Goal: Task Accomplishment & Management: Complete application form

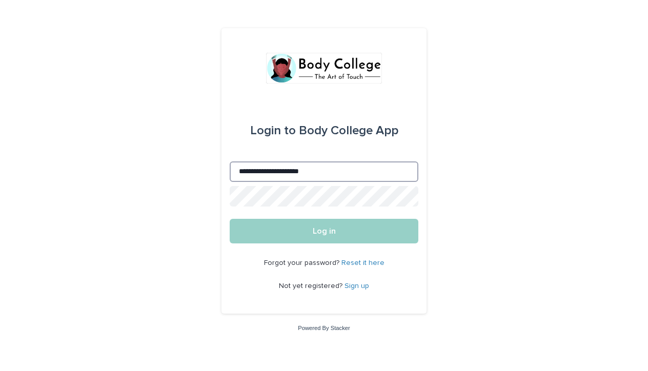
type input "**********"
click at [324, 232] on button "Log in" at bounding box center [324, 231] width 189 height 25
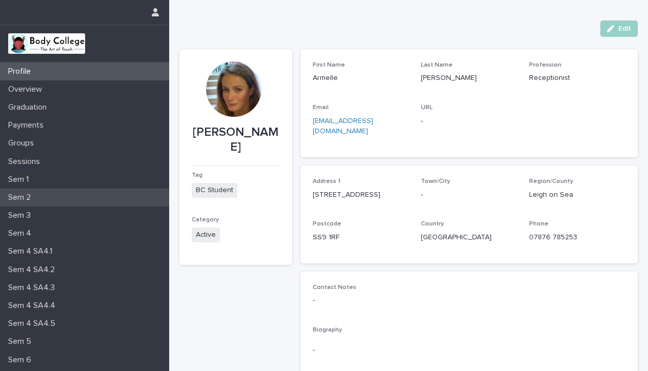
click at [28, 195] on p "Sem 2" at bounding box center [21, 198] width 35 height 10
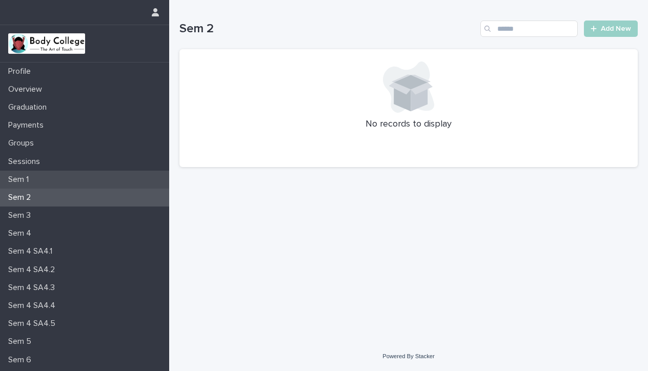
click at [32, 173] on div "Sem 1" at bounding box center [84, 180] width 169 height 18
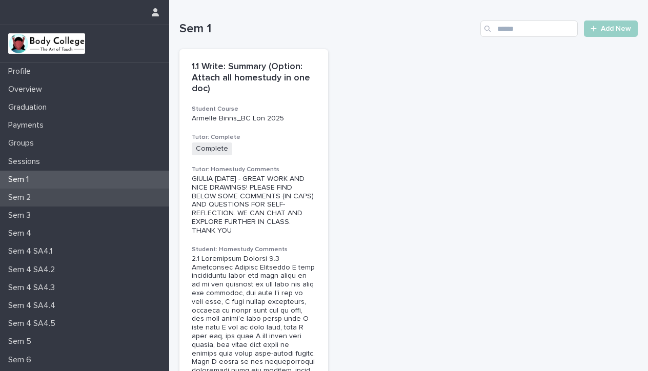
click at [37, 193] on p "Sem 2" at bounding box center [21, 198] width 35 height 10
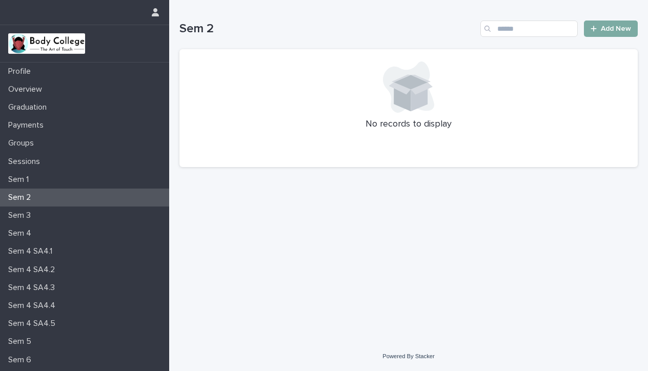
click at [615, 28] on span "Add New" at bounding box center [616, 28] width 30 height 7
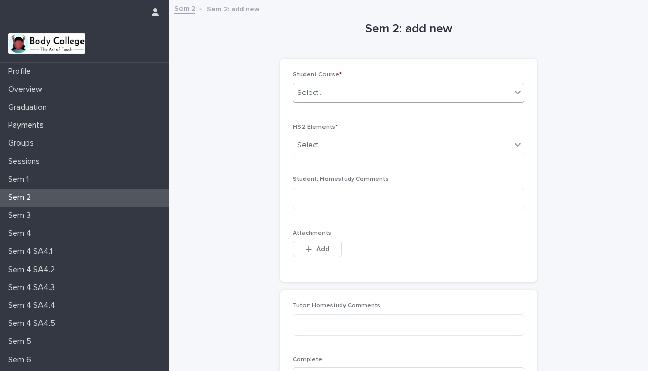
click at [432, 97] on div "Select..." at bounding box center [402, 93] width 218 height 17
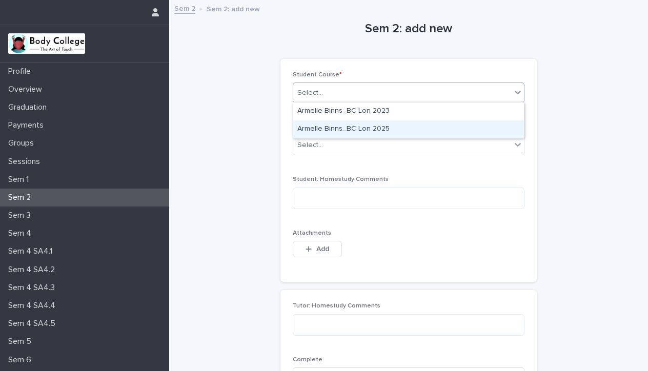
click at [387, 128] on div "Armelle Binns_BC Lon 2025" at bounding box center [408, 129] width 231 height 18
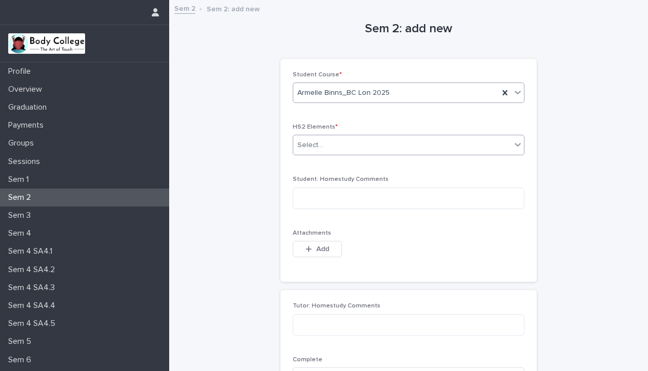
click at [381, 139] on div "Select..." at bounding box center [402, 145] width 218 height 17
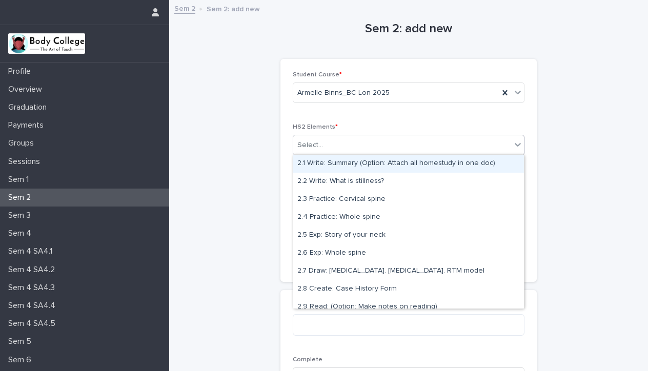
click at [389, 165] on div "2.1 Write: Summary (Option: Attach all homestudy in one doc)" at bounding box center [408, 164] width 231 height 18
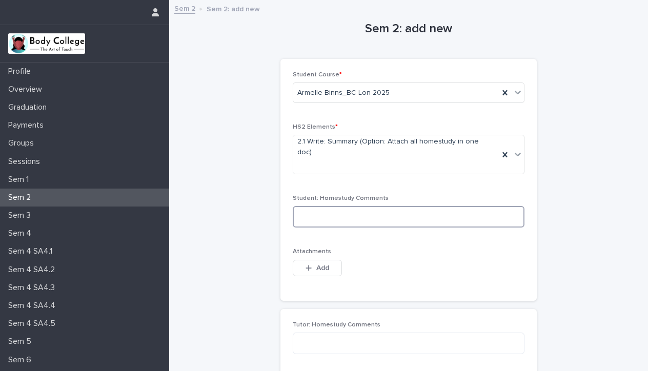
click at [417, 206] on textarea at bounding box center [409, 217] width 232 height 22
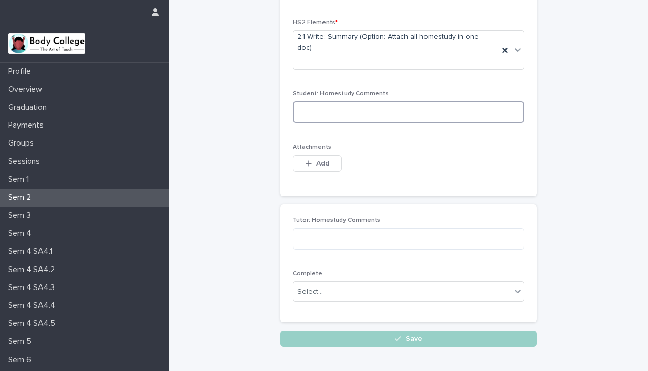
scroll to position [88, 0]
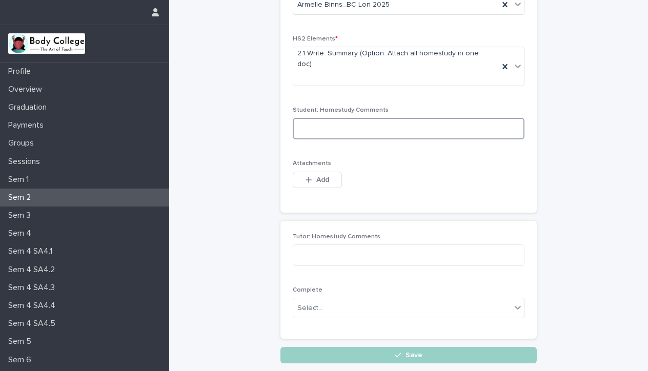
click at [334, 118] on textarea at bounding box center [409, 129] width 232 height 22
paste textarea "**********"
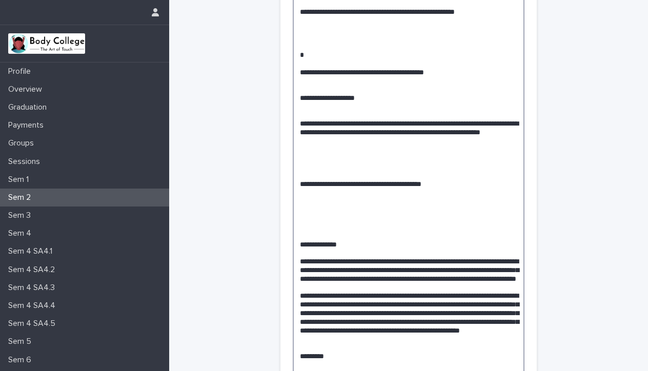
scroll to position [1393, 0]
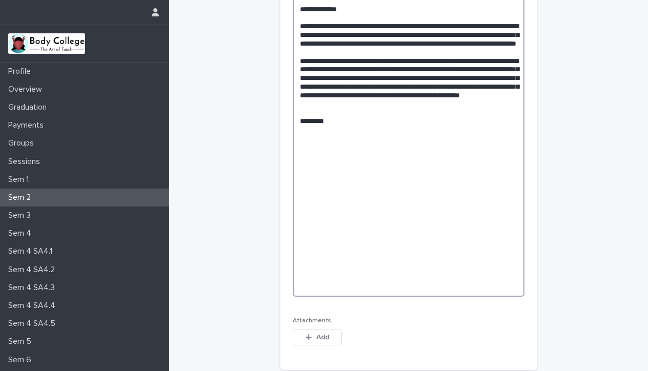
scroll to position [1635, 0]
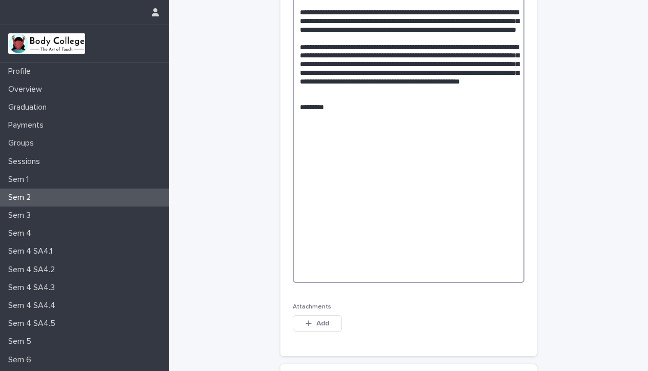
drag, startPoint x: 299, startPoint y: 43, endPoint x: 417, endPoint y: 230, distance: 221.2
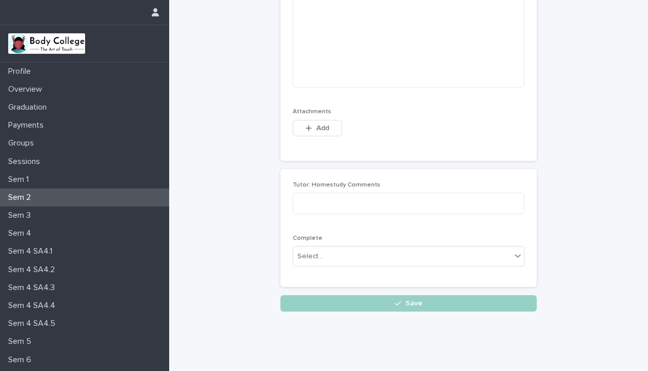
scroll to position [1403, 0]
type textarea "**********"
click at [322, 125] on span "Add" at bounding box center [322, 128] width 13 height 7
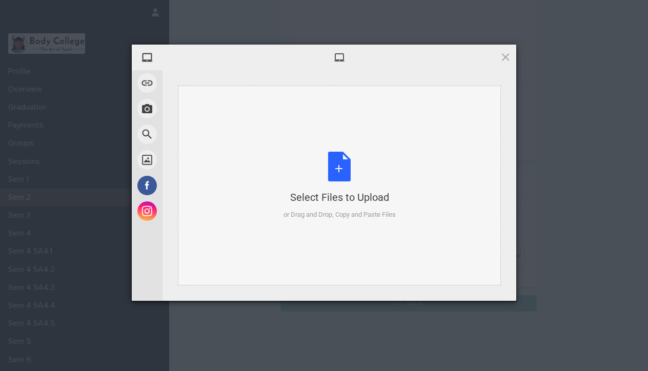
click at [347, 173] on div "Select Files to Upload or Drag and Drop, Copy and Paste Files" at bounding box center [340, 186] width 112 height 68
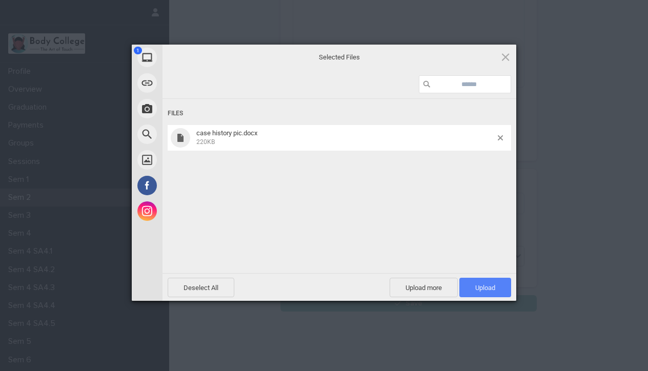
click at [489, 288] on span "Upload 1" at bounding box center [485, 288] width 20 height 8
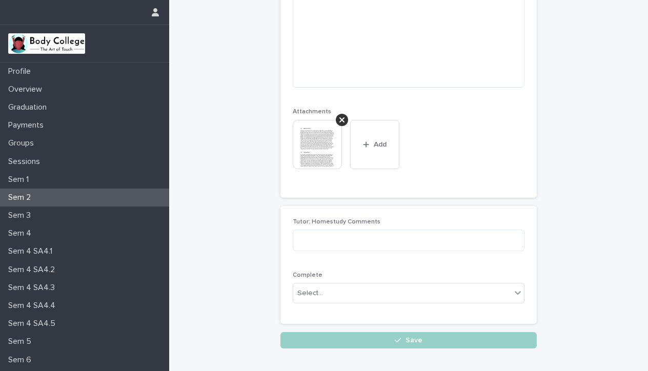
click at [327, 126] on img at bounding box center [317, 144] width 49 height 49
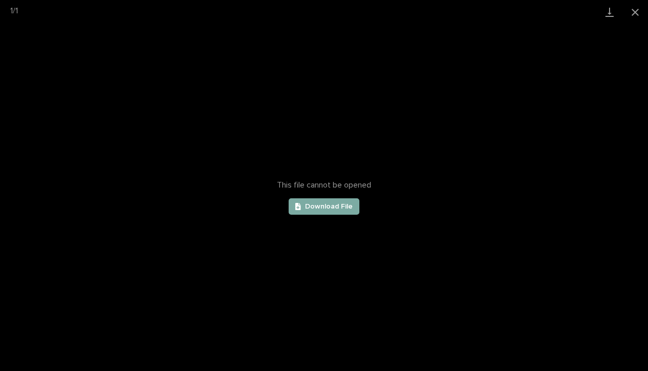
click at [346, 210] on span "Download File" at bounding box center [329, 206] width 48 height 7
click at [636, 10] on button "Close gallery" at bounding box center [635, 12] width 26 height 24
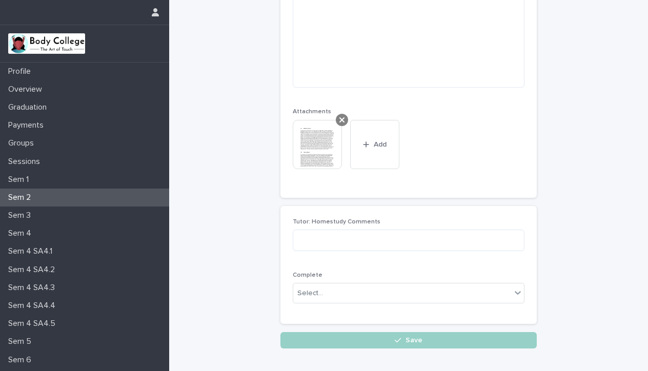
click at [341, 117] on icon at bounding box center [341, 119] width 5 height 5
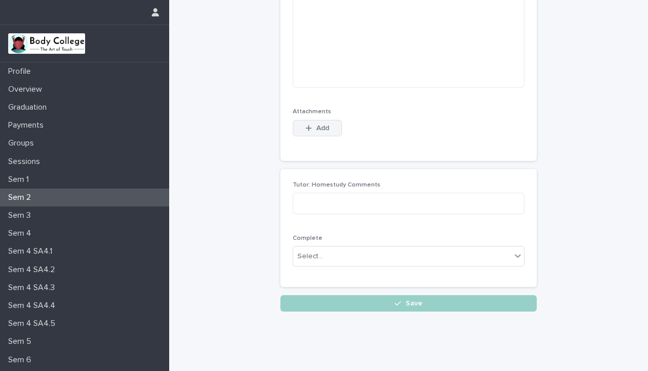
click at [321, 125] on span "Add" at bounding box center [322, 128] width 13 height 7
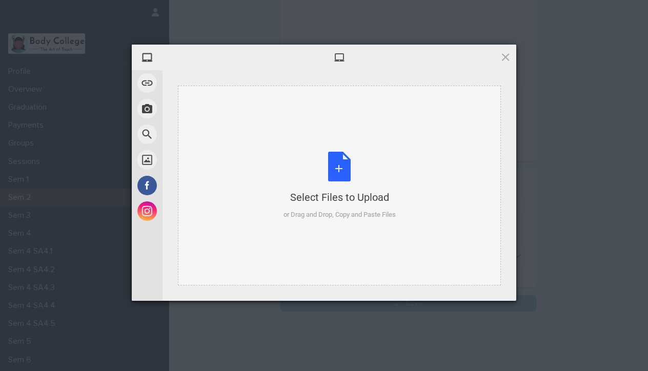
click at [342, 165] on div "Select Files to Upload or Drag and Drop, Copy and Paste Files" at bounding box center [340, 186] width 112 height 68
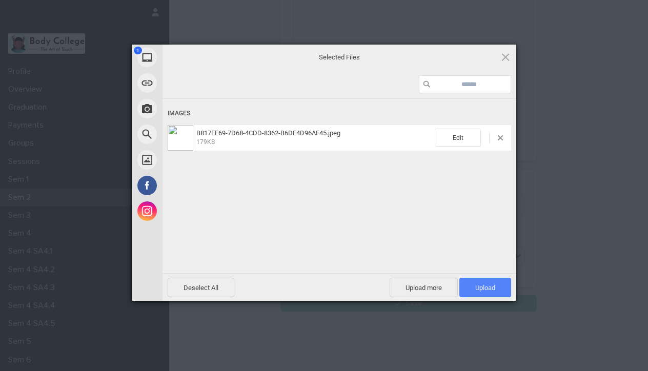
click at [483, 287] on span "Upload 1" at bounding box center [485, 288] width 20 height 8
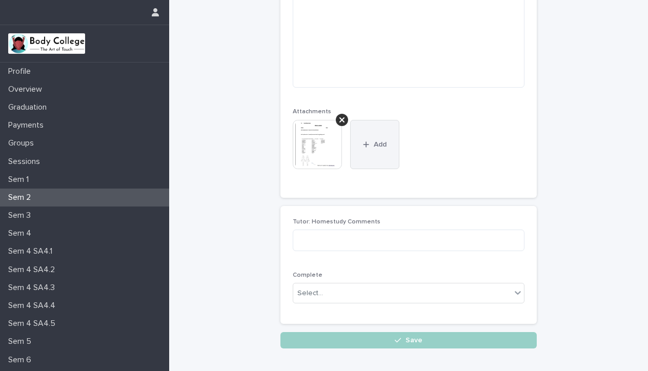
click at [379, 141] on span "Add" at bounding box center [380, 144] width 13 height 7
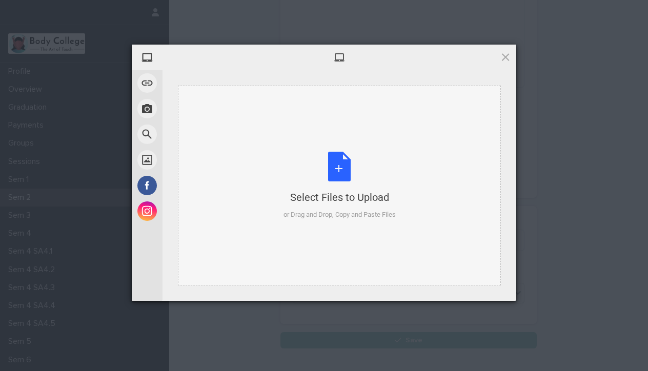
click at [338, 162] on div "Select Files to Upload or Drag and Drop, Copy and Paste Files" at bounding box center [340, 186] width 112 height 68
click at [507, 54] on span at bounding box center [505, 56] width 11 height 11
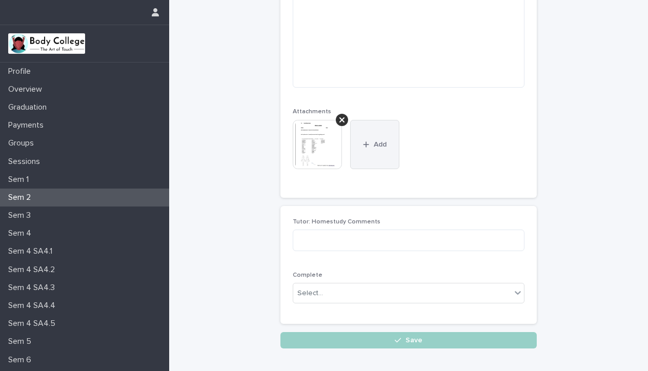
click at [367, 141] on icon "button" at bounding box center [366, 144] width 6 height 7
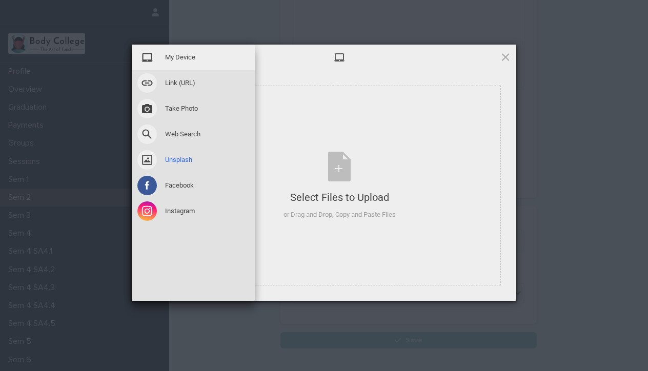
click at [145, 160] on span at bounding box center [146, 159] width 19 height 19
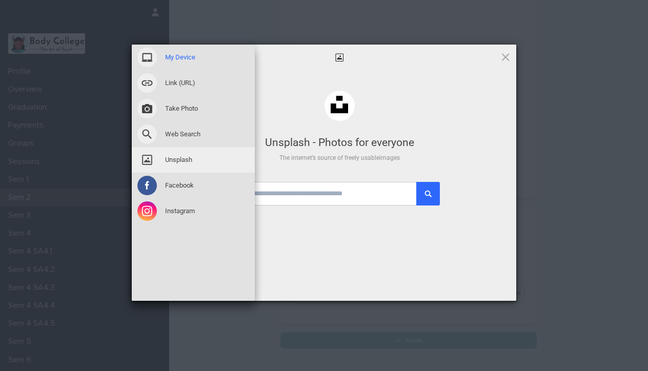
click at [195, 53] on span "My Device" at bounding box center [180, 57] width 30 height 9
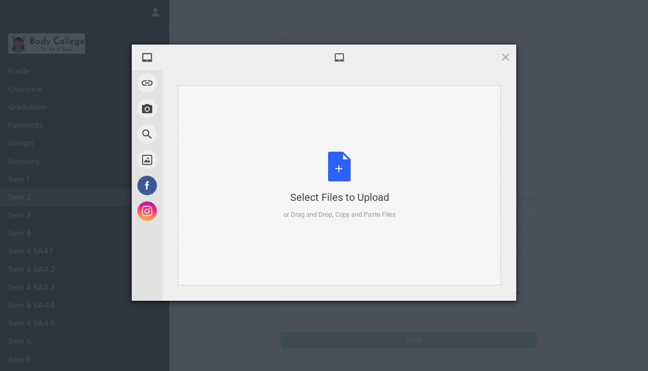
click at [345, 159] on div "Select Files to Upload or Drag and Drop, Copy and Paste Files" at bounding box center [340, 186] width 112 height 68
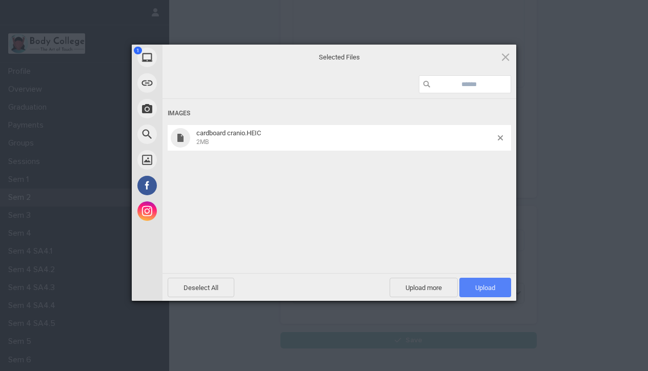
click at [482, 288] on span "Upload 1" at bounding box center [485, 288] width 20 height 8
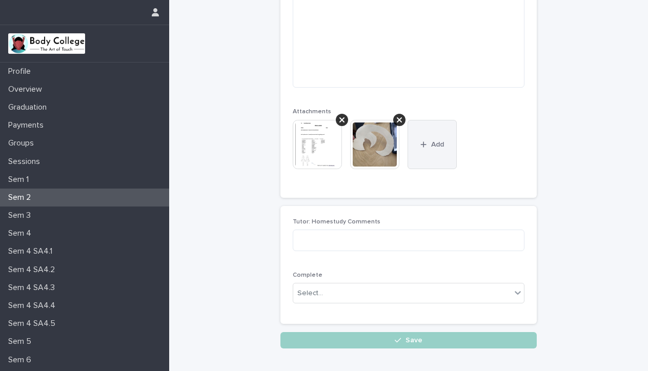
click at [434, 141] on span "Add" at bounding box center [437, 144] width 13 height 7
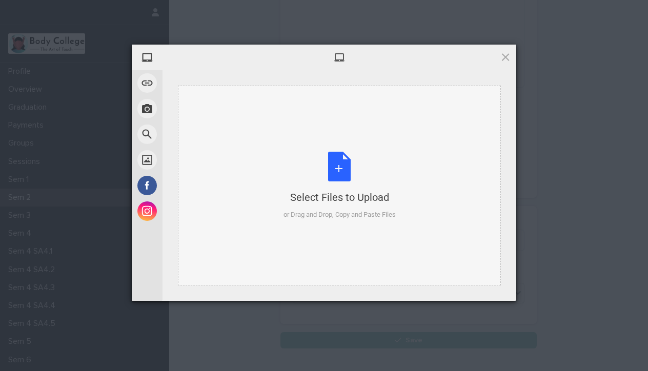
click at [341, 163] on div "Select Files to Upload or Drag and Drop, Copy and Paste Files" at bounding box center [340, 186] width 112 height 68
click at [502, 55] on span at bounding box center [505, 56] width 11 height 11
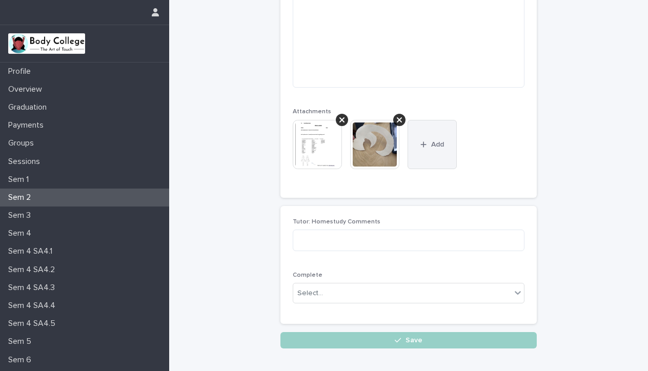
click at [430, 136] on button "Add" at bounding box center [432, 144] width 49 height 49
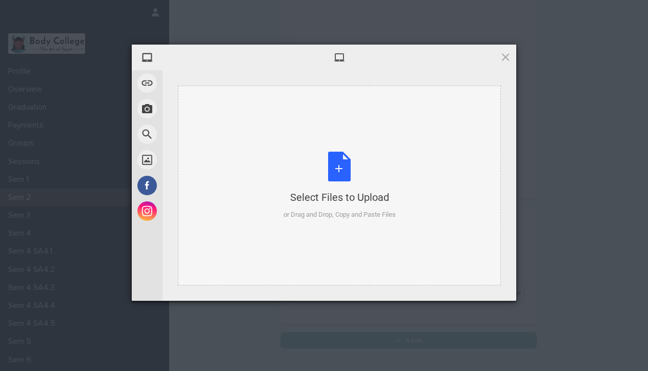
click at [319, 159] on div "Select Files to Upload or Drag and Drop, Copy and Paste Files" at bounding box center [340, 186] width 112 height 68
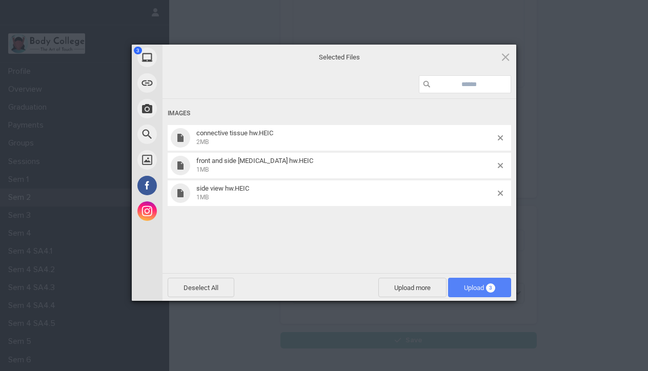
click at [492, 288] on span "3" at bounding box center [490, 288] width 9 height 9
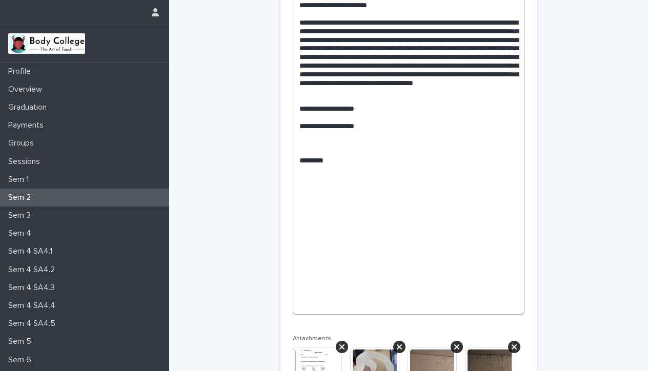
scroll to position [1178, 0]
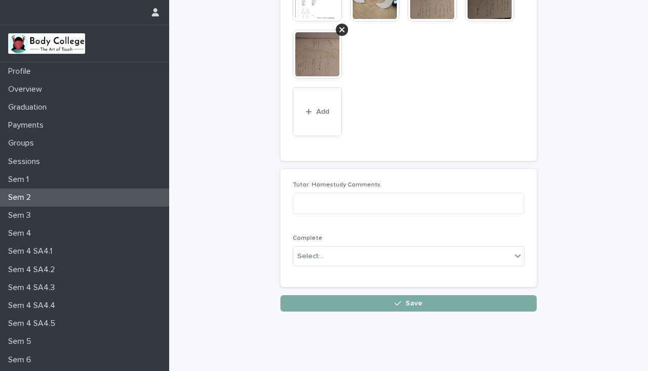
type textarea "**********"
click at [434, 295] on button "Save" at bounding box center [408, 303] width 256 height 16
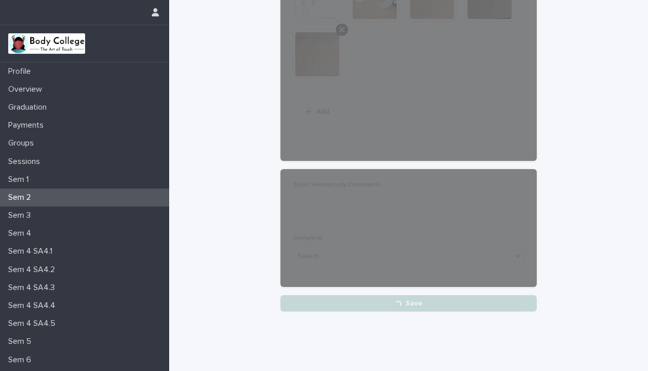
scroll to position [1551, 0]
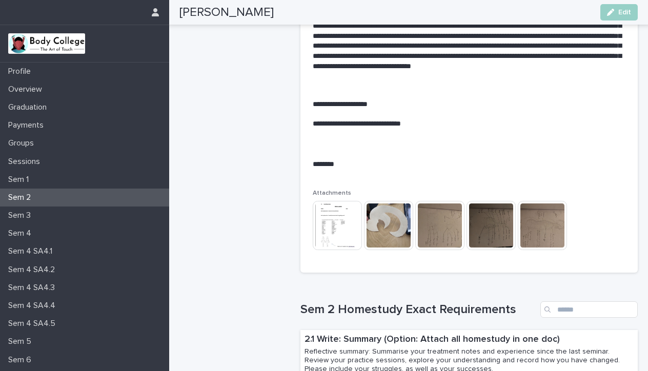
scroll to position [1382, 0]
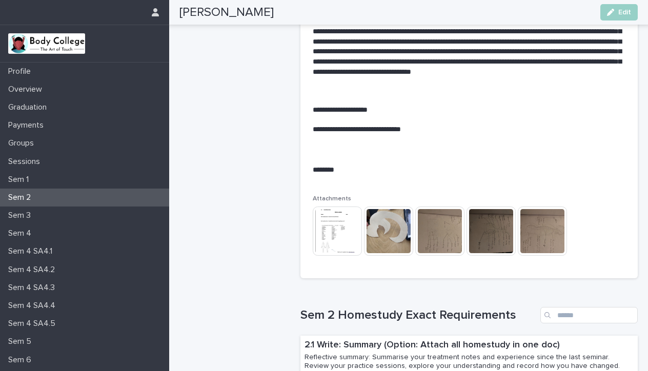
click at [432, 220] on img at bounding box center [439, 231] width 49 height 49
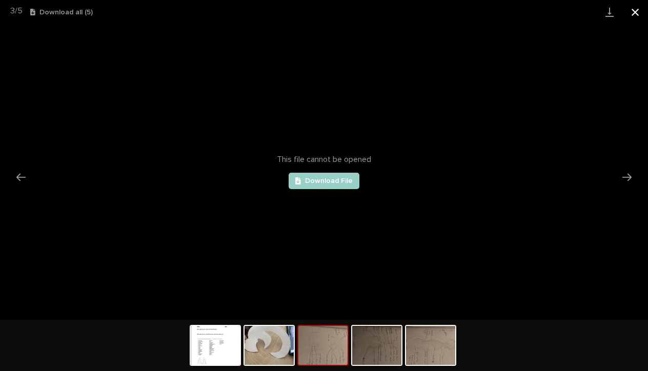
click at [637, 12] on button "Close gallery" at bounding box center [635, 12] width 26 height 24
